Goal: Task Accomplishment & Management: Manage account settings

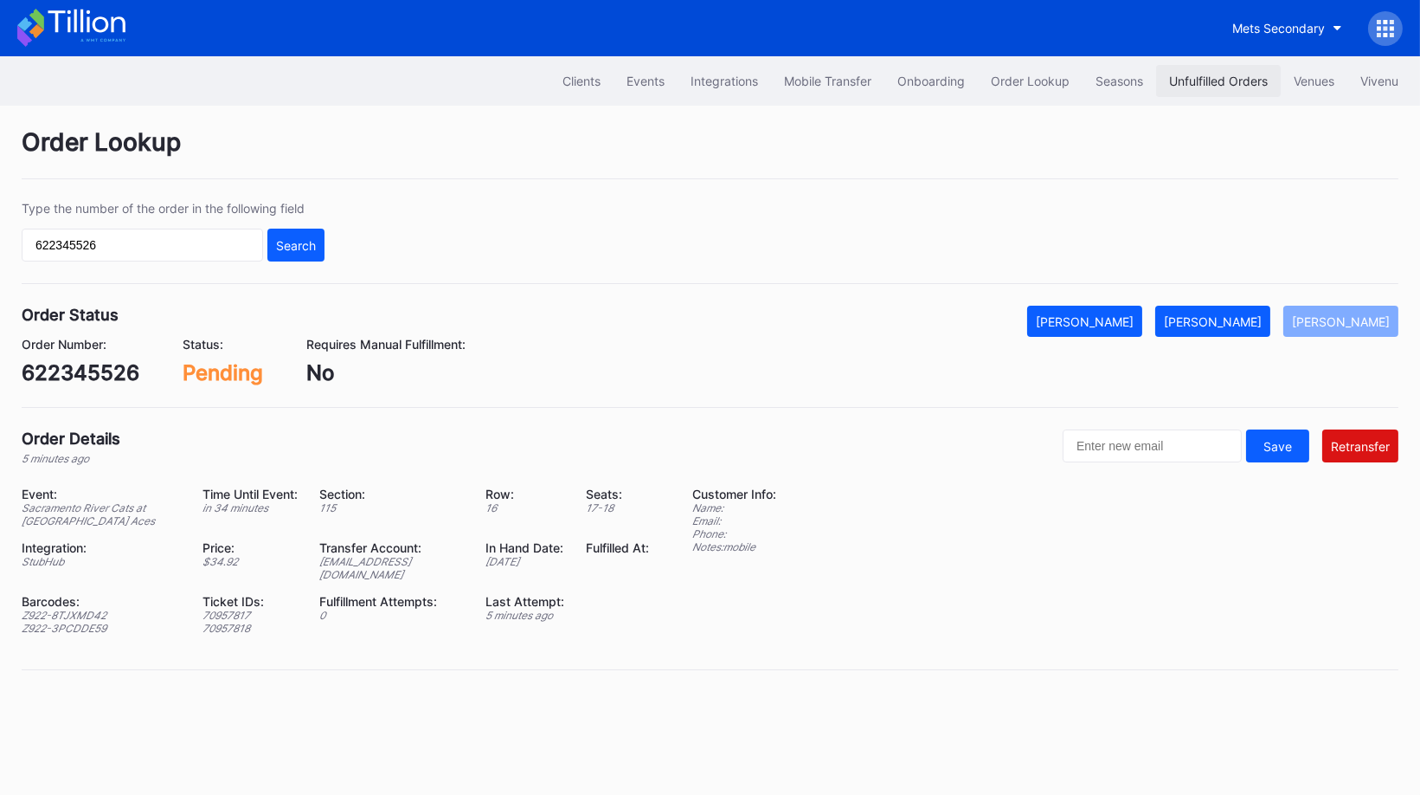
click at [1202, 74] on div "Unfulfilled Orders" at bounding box center [1218, 81] width 99 height 15
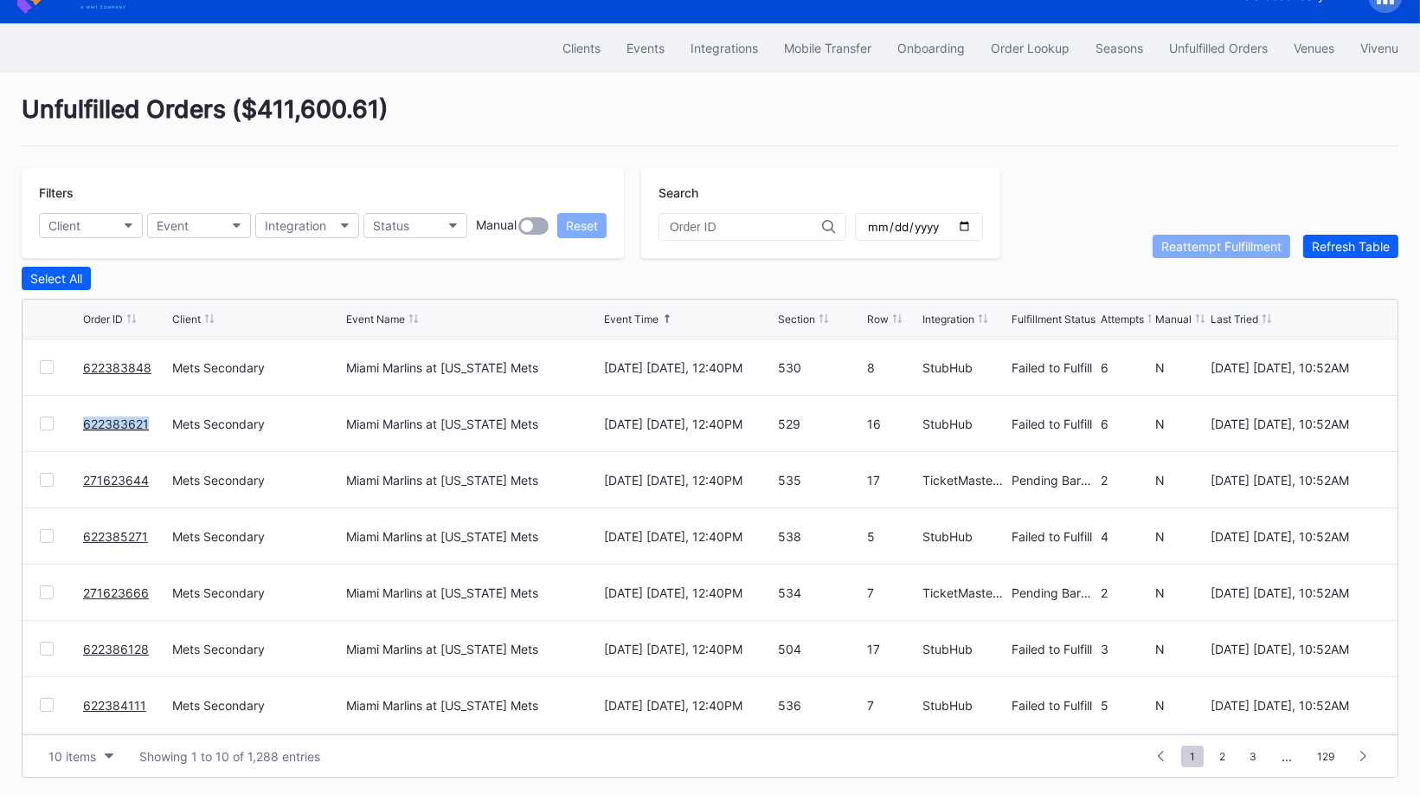
scroll to position [167, 0]
click at [98, 744] on button "10 items" at bounding box center [81, 755] width 82 height 23
click at [96, 655] on div "50 items" at bounding box center [81, 644] width 82 height 32
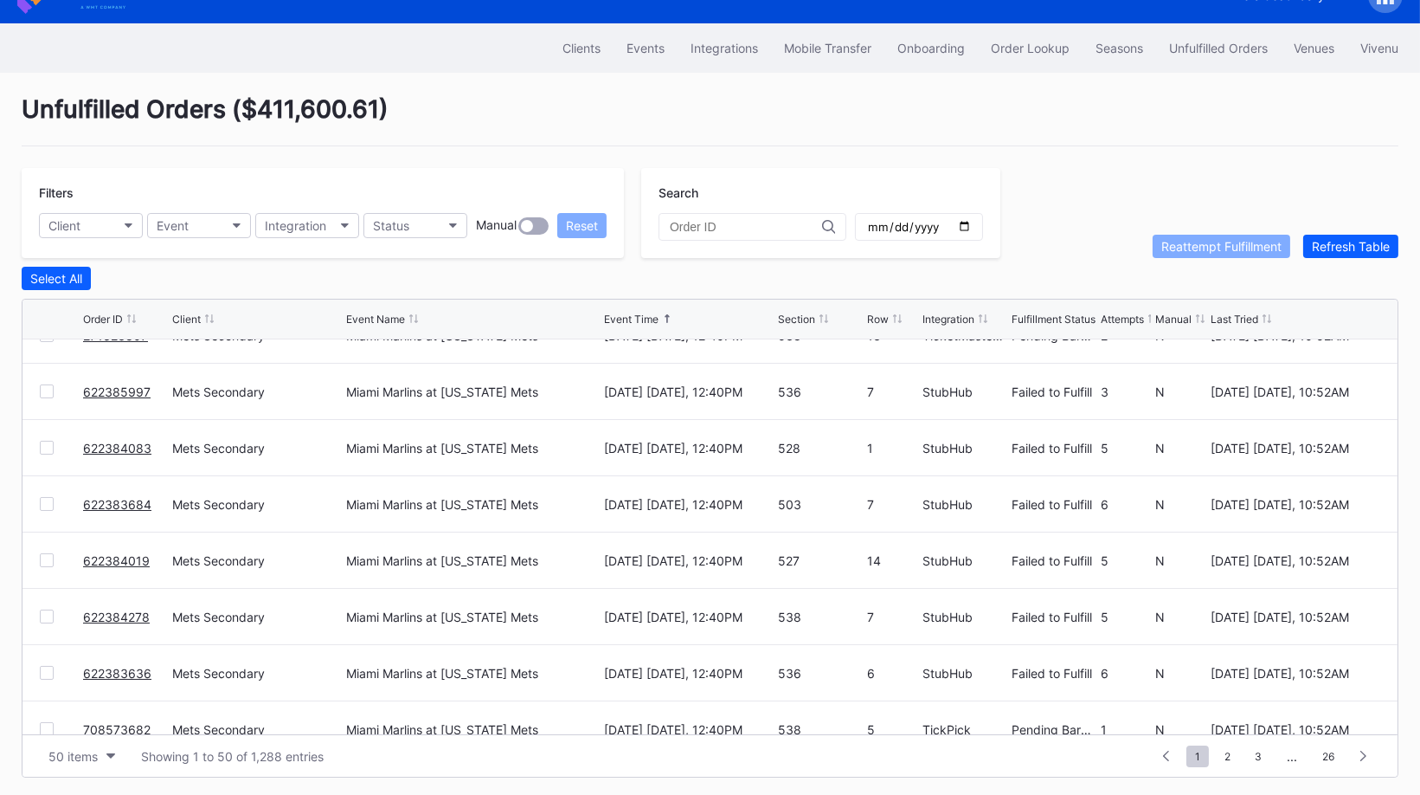
scroll to position [1736, 0]
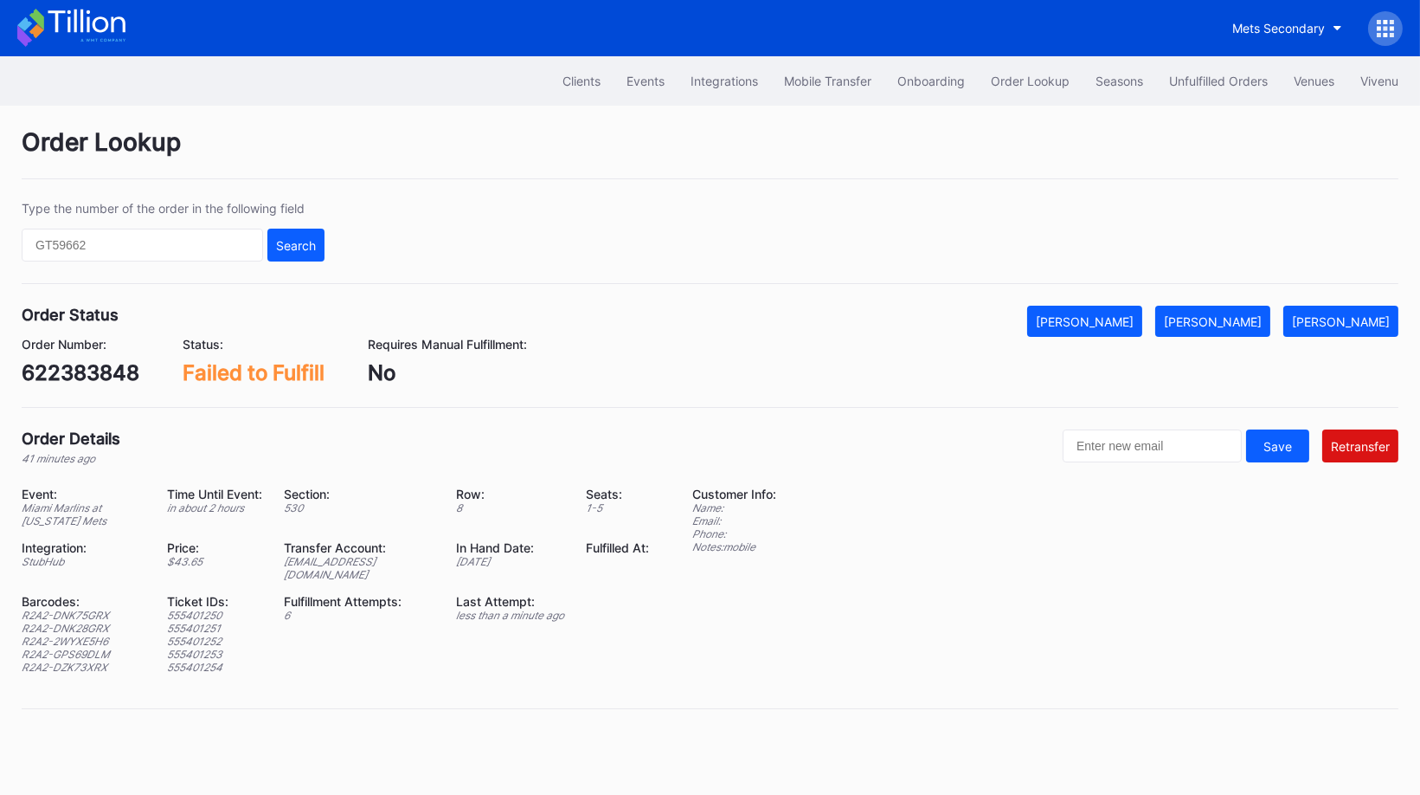
click at [117, 370] on div "622383848" at bounding box center [81, 372] width 118 height 25
copy div "622383848"
click at [309, 557] on div "ed-8162330@eventdynamic.com" at bounding box center [359, 568] width 151 height 26
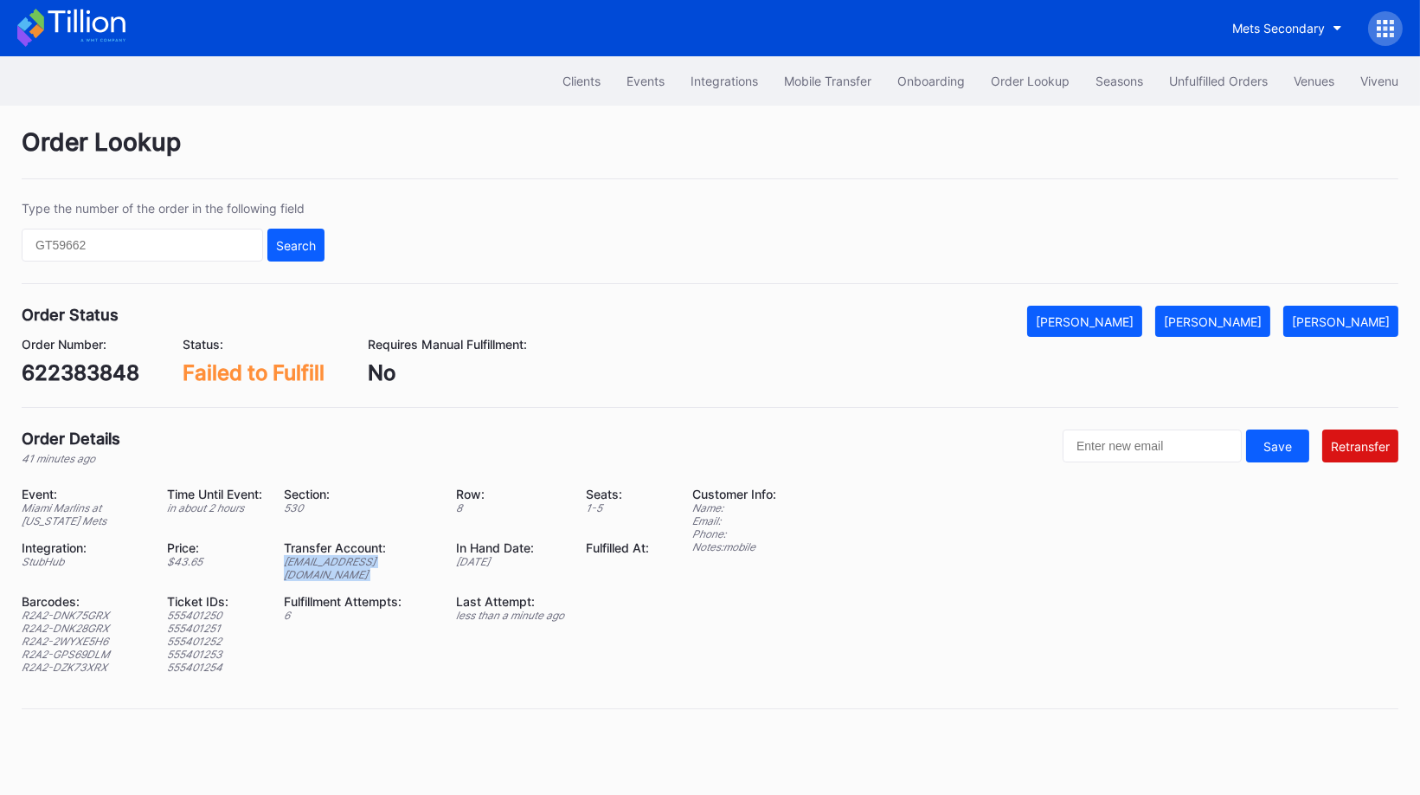
click at [309, 557] on div "ed-8162330@eventdynamic.com" at bounding box center [359, 568] width 151 height 26
copy div "ed-8162330@eventdynamic.com"
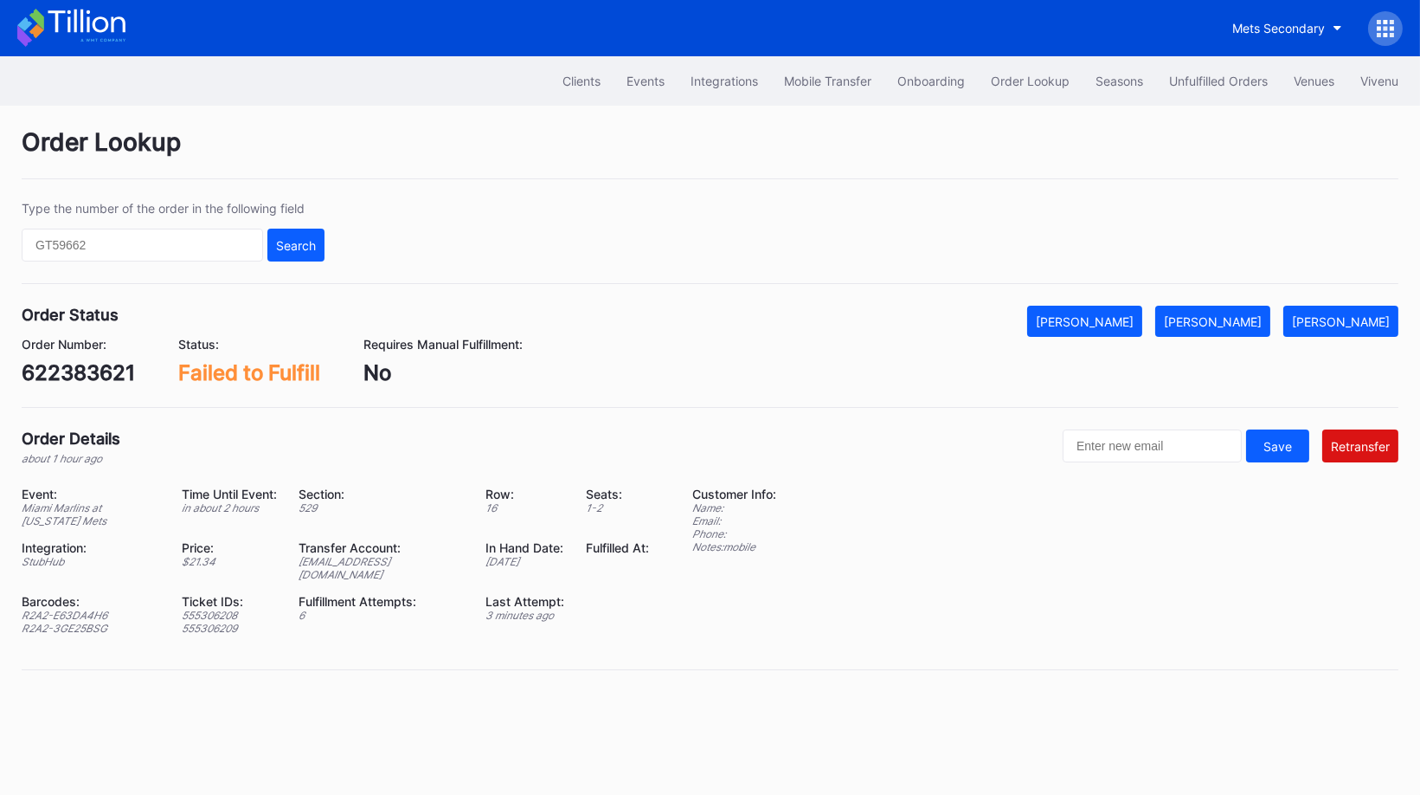
click at [425, 555] on div "ed-8158518@eventdynamic.com" at bounding box center [381, 568] width 165 height 26
copy div "ed-8158518@eventdynamic.com"
click at [78, 371] on div "622383621" at bounding box center [78, 372] width 113 height 25
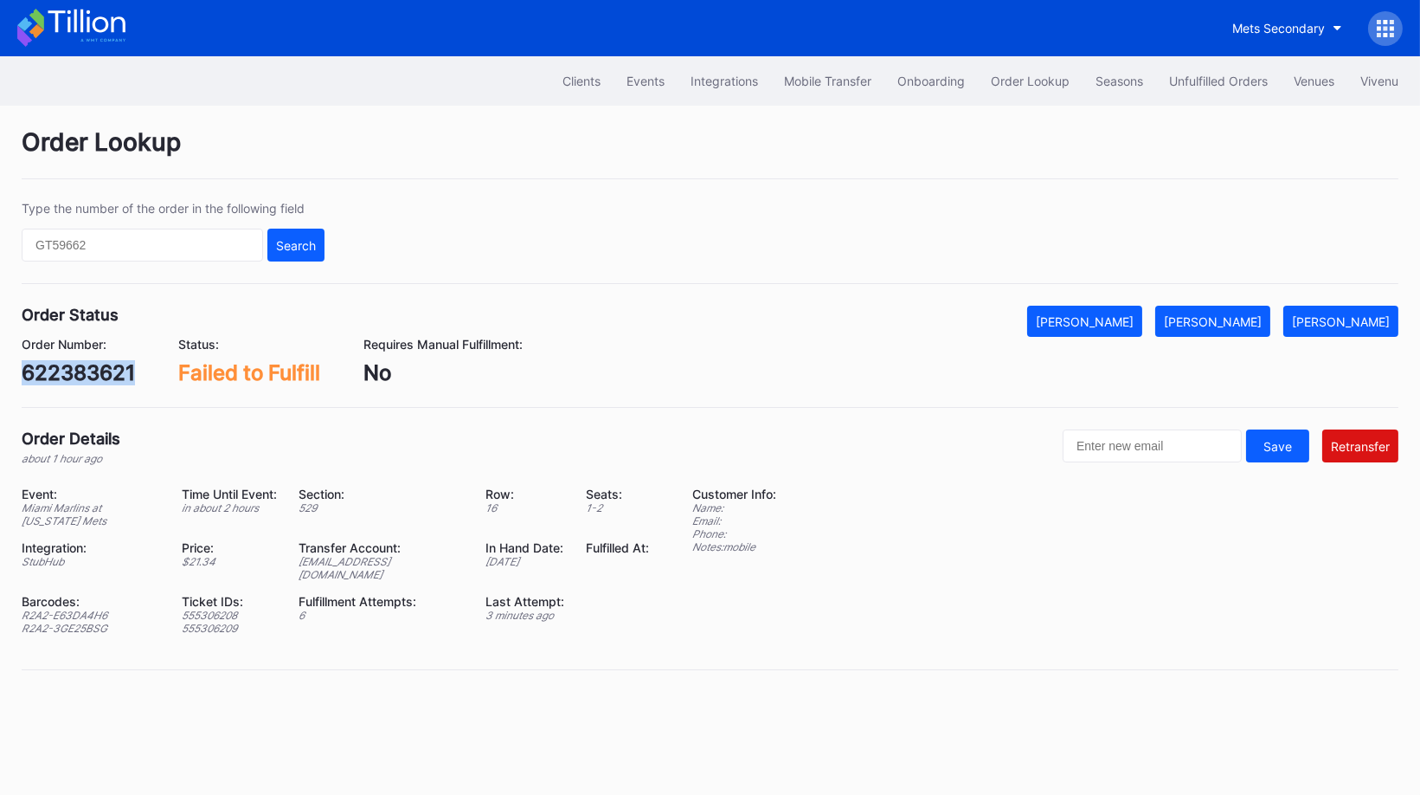
click at [78, 371] on div "622383621" at bounding box center [78, 372] width 113 height 25
copy div "622383621"
click at [426, 557] on div "[EMAIL_ADDRESS][DOMAIN_NAME]" at bounding box center [381, 568] width 165 height 26
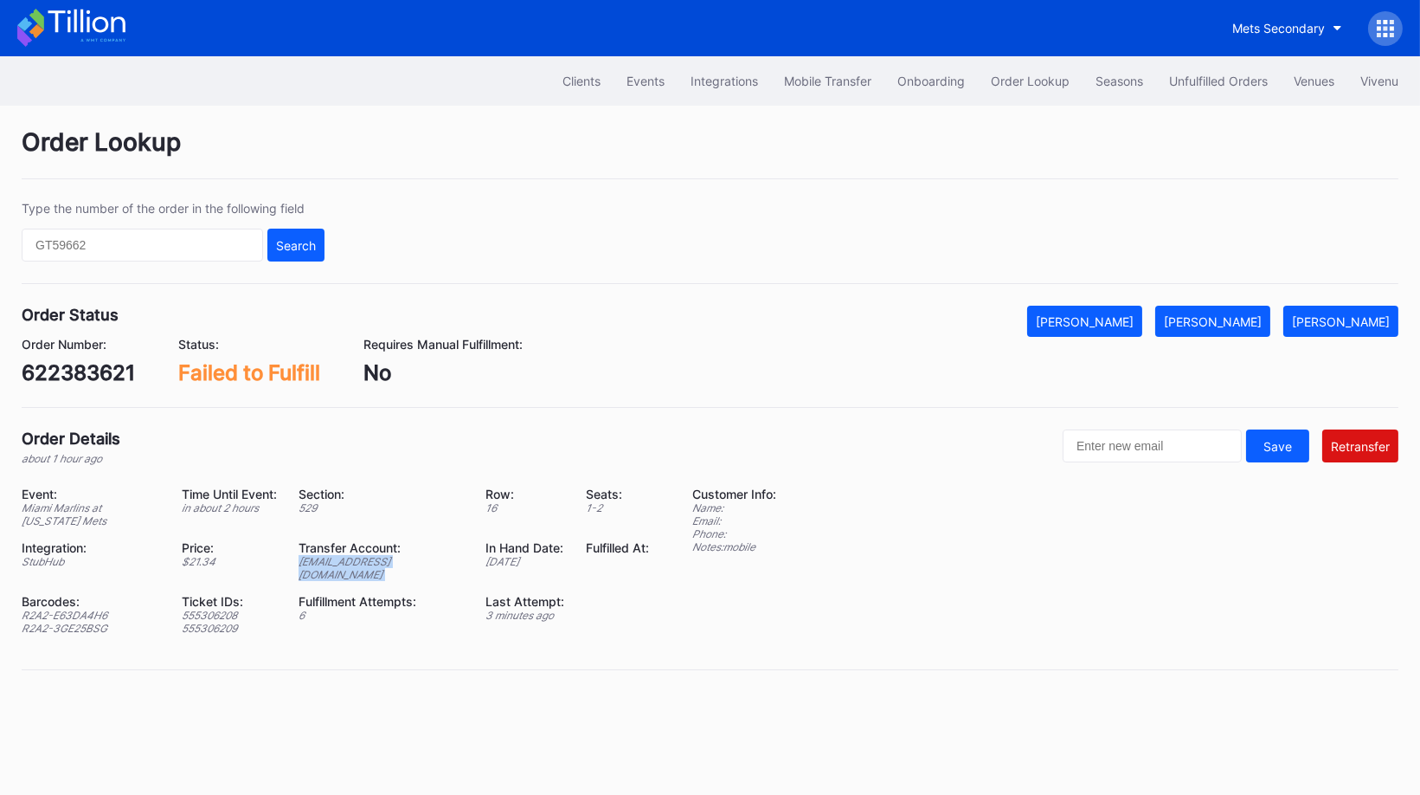
copy div "[EMAIL_ADDRESS][DOMAIN_NAME]"
click at [128, 363] on div "622384083" at bounding box center [81, 372] width 119 height 25
copy div "622384083"
click at [1407, 365] on div "Order Lookup Type the number of the order in the following field Search Order S…" at bounding box center [710, 403] width 1420 height 595
